Goal: Transaction & Acquisition: Book appointment/travel/reservation

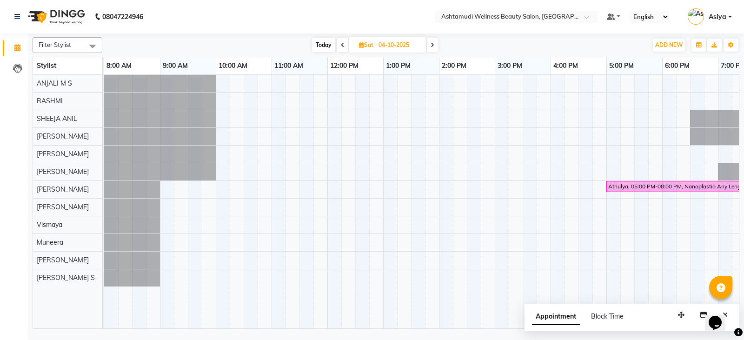
click at [322, 43] on span "Today" at bounding box center [323, 45] width 23 height 14
type input "02-10-2025"
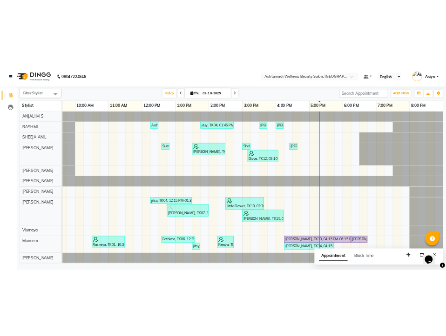
scroll to position [25, 0]
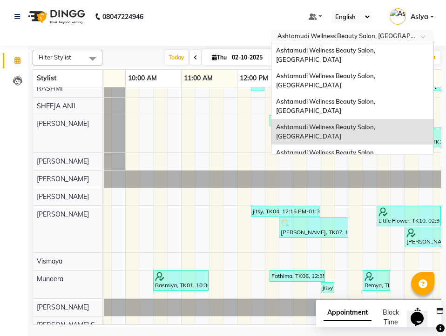
click at [380, 38] on input "text" at bounding box center [342, 36] width 135 height 9
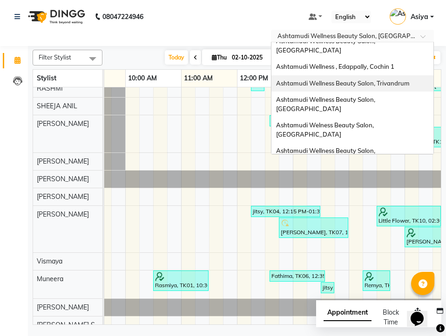
scroll to position [129, 0]
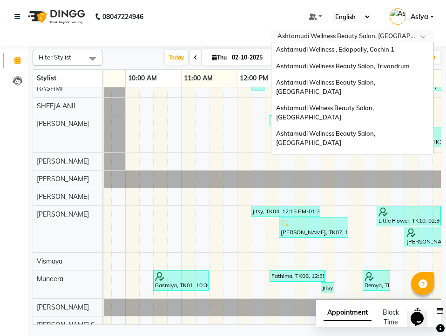
click at [404, 177] on div "Ashtamudi Beauty Lounge, [GEOGRAPHIC_DATA]" at bounding box center [352, 185] width 162 height 17
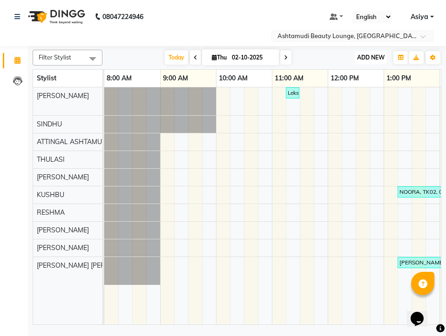
click at [379, 61] on button "ADD NEW Toggle Dropdown" at bounding box center [371, 57] width 32 height 13
click at [368, 78] on button "Add Appointment" at bounding box center [350, 75] width 74 height 12
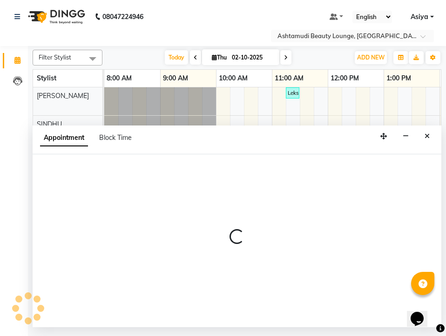
select select "540"
select select "tentative"
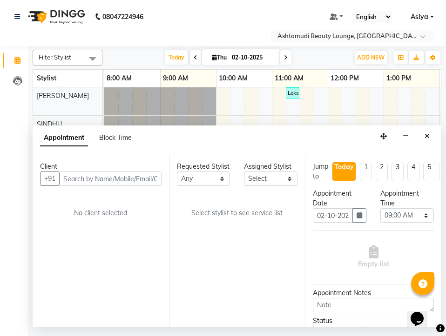
click at [147, 185] on input "text" at bounding box center [110, 179] width 102 height 14
type input "9207831293"
click at [154, 173] on button "Add Client" at bounding box center [142, 179] width 39 height 14
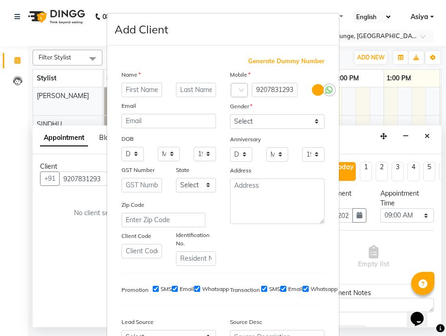
click at [134, 88] on input "text" at bounding box center [141, 90] width 40 height 14
type input "s"
click at [122, 90] on input "[PERSON_NAME]" at bounding box center [141, 90] width 40 height 14
click at [132, 91] on input "[PERSON_NAME]" at bounding box center [141, 90] width 40 height 14
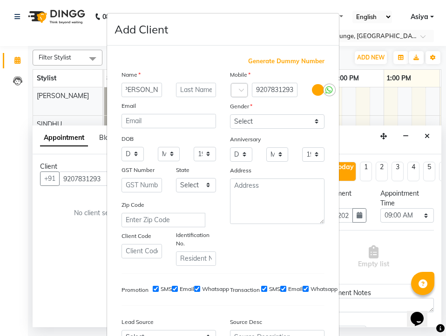
click at [125, 92] on input "[PERSON_NAME]" at bounding box center [141, 90] width 40 height 14
type input "[PERSON_NAME]"
click at [257, 125] on select "Select [DEMOGRAPHIC_DATA] [DEMOGRAPHIC_DATA] Other Prefer Not To Say" at bounding box center [277, 121] width 94 height 14
select select "[DEMOGRAPHIC_DATA]"
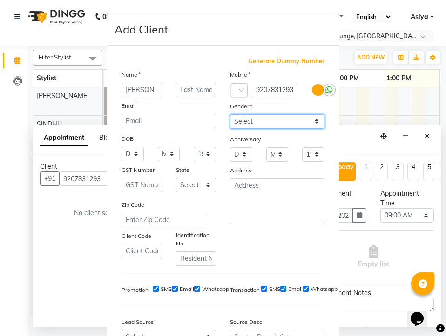
click at [230, 114] on select "Select [DEMOGRAPHIC_DATA] [DEMOGRAPHIC_DATA] Other Prefer Not To Say" at bounding box center [277, 121] width 94 height 14
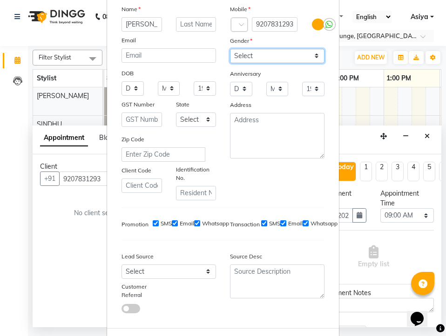
scroll to position [108, 0]
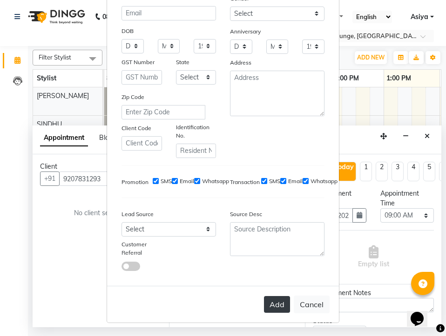
click at [280, 309] on button "Add" at bounding box center [277, 304] width 26 height 17
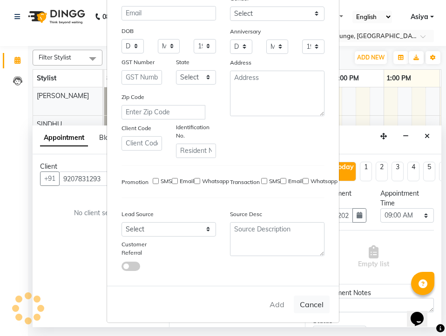
type input "92******93"
select select
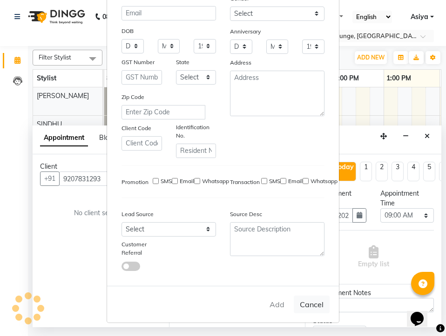
select select
checkbox input "false"
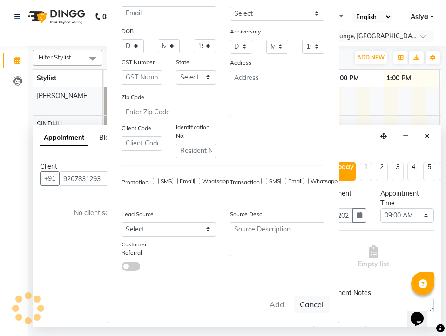
checkbox input "false"
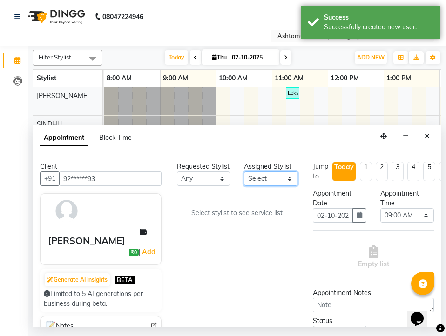
click at [275, 183] on select "Select [PERSON_NAME] A [PERSON_NAME] ATTINGAL ASHTAMUDI [PERSON_NAME] [PERSON_N…" at bounding box center [271, 179] width 54 height 14
select select "27460"
click at [244, 172] on select "Select [PERSON_NAME] A [PERSON_NAME] ATTINGAL ASHTAMUDI [PERSON_NAME] [PERSON_N…" at bounding box center [271, 179] width 54 height 14
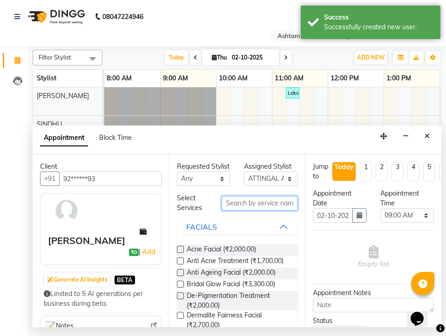
click at [265, 211] on input "text" at bounding box center [259, 203] width 76 height 14
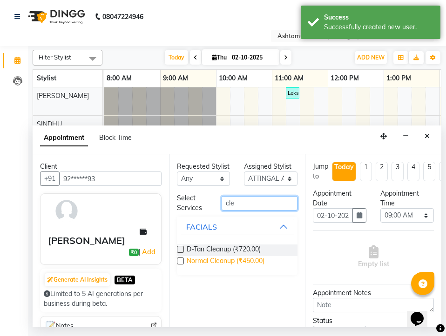
type input "cle"
click at [217, 259] on span "Normal Cleanup (₹450.00)" at bounding box center [226, 262] width 78 height 12
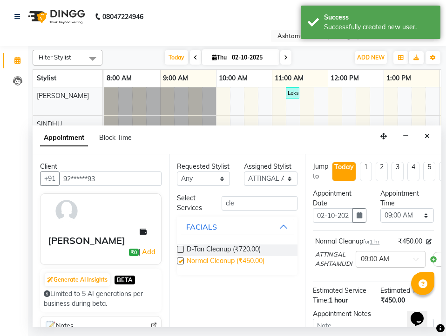
checkbox input "false"
click at [383, 214] on select "Select 09:00 AM 09:15 AM 09:30 AM 09:45 AM 10:00 AM 10:15 AM 10:30 AM 10:45 AM …" at bounding box center [407, 215] width 54 height 14
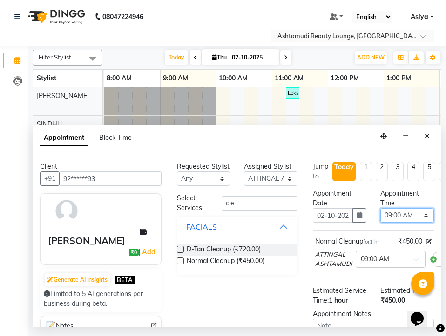
select select "1080"
click at [380, 208] on select "Select 09:00 AM 09:15 AM 09:30 AM 09:45 AM 10:00 AM 10:15 AM 10:30 AM 10:45 AM …" at bounding box center [407, 215] width 54 height 14
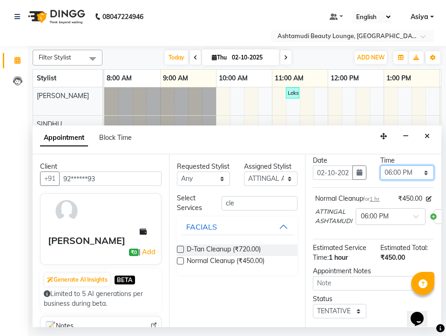
scroll to position [117, 0]
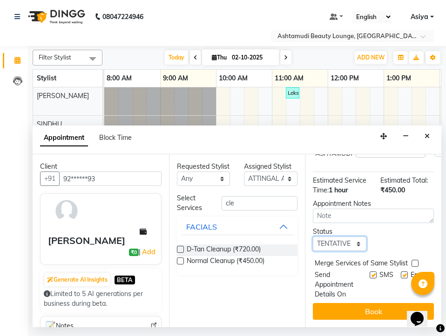
click at [339, 237] on select "Select TENTATIVE CONFIRM CHECK-IN UPCOMING" at bounding box center [340, 244] width 54 height 14
select select "confirm booking"
click at [313, 237] on select "Select TENTATIVE CONFIRM CHECK-IN UPCOMING" at bounding box center [340, 244] width 54 height 14
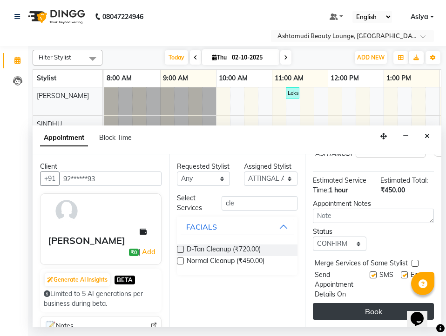
click at [367, 303] on button "Book" at bounding box center [373, 311] width 121 height 17
